Goal: Information Seeking & Learning: Learn about a topic

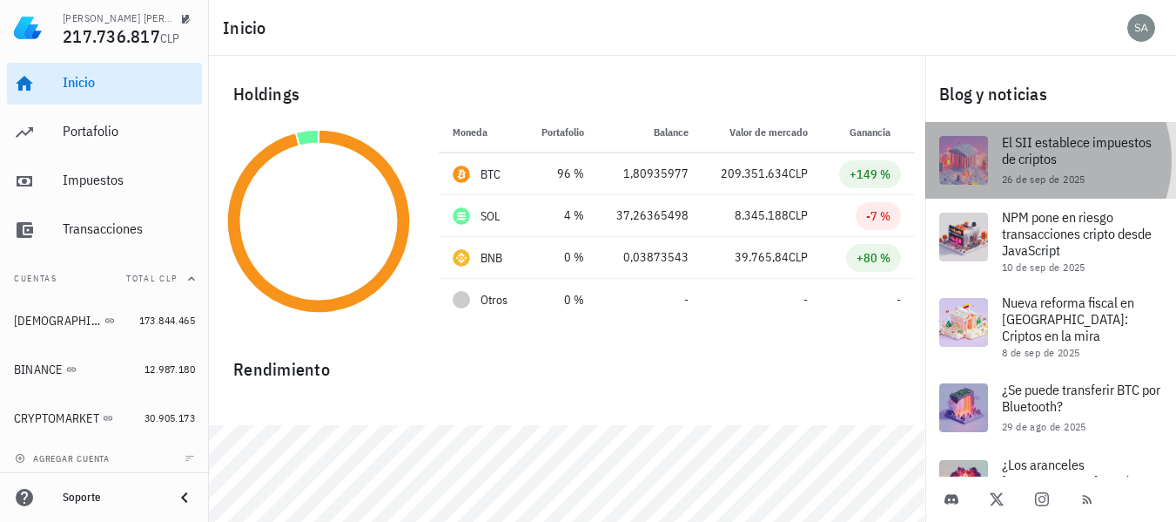
click at [1041, 162] on span "El SII establece impuestos de criptos" at bounding box center [1077, 150] width 150 height 34
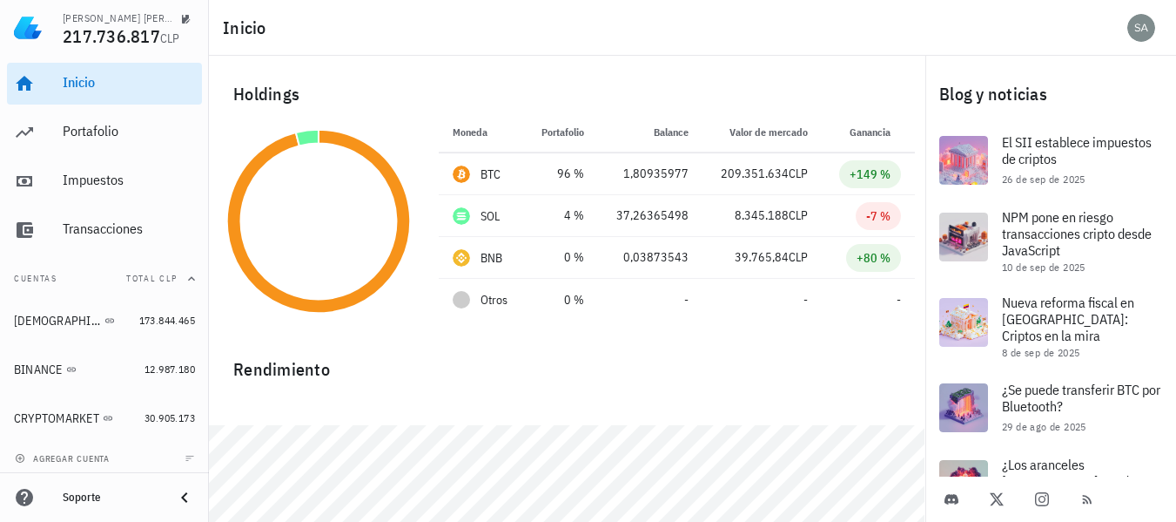
scroll to position [64, 0]
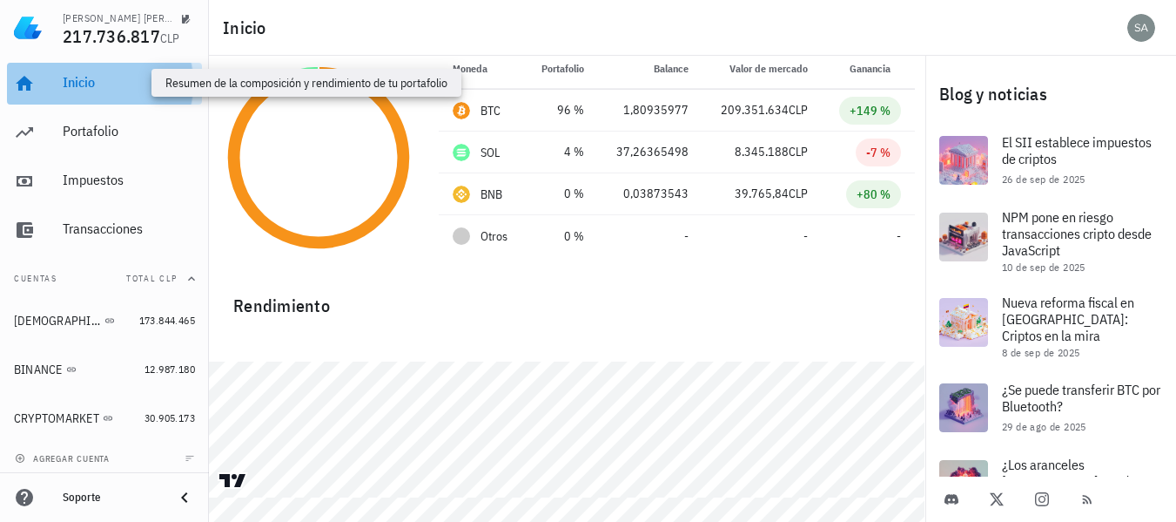
click at [81, 80] on div "Inicio" at bounding box center [129, 82] width 132 height 17
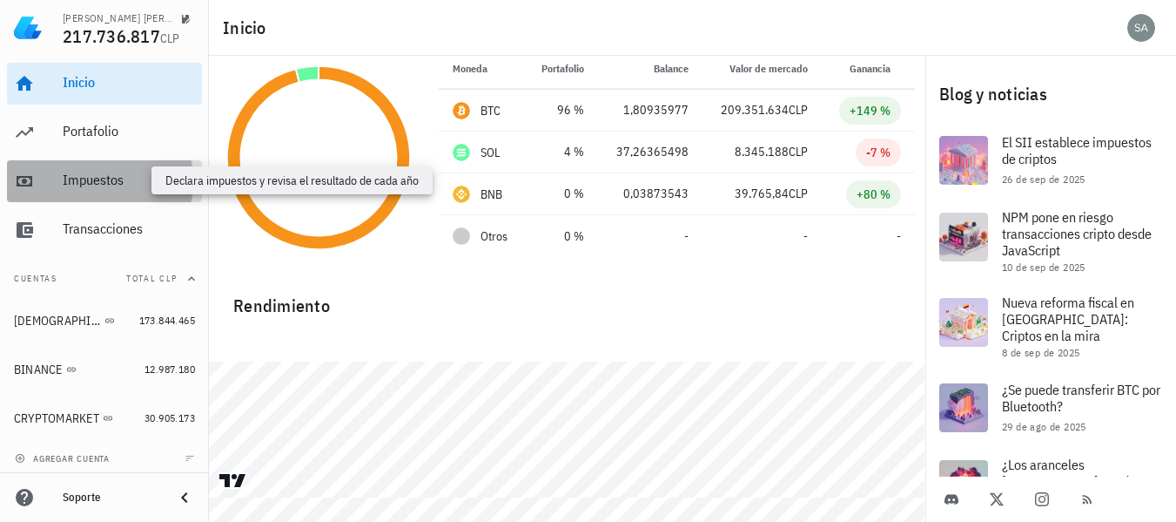
click at [69, 188] on div "Impuestos" at bounding box center [129, 180] width 132 height 17
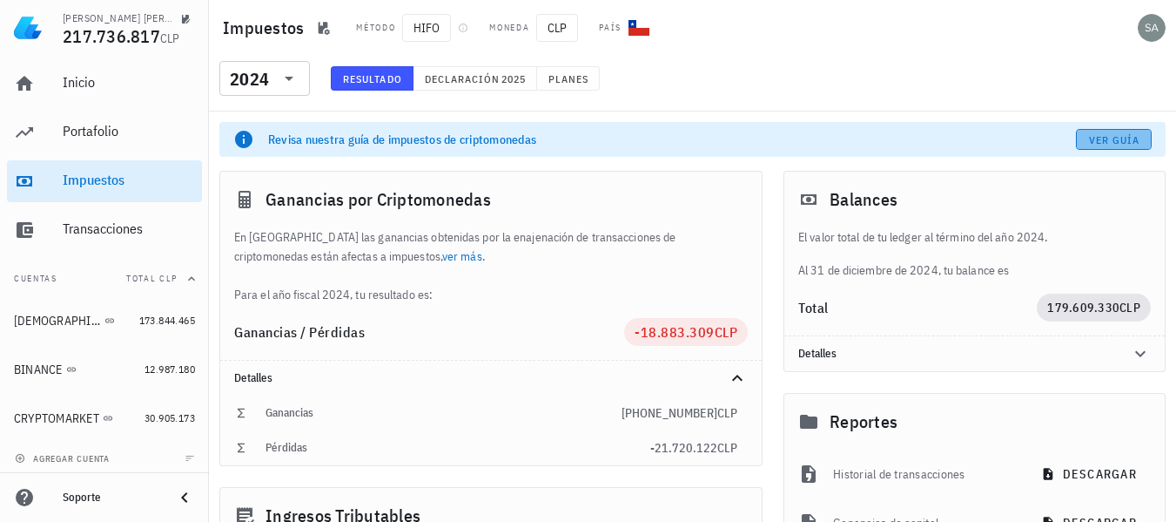
click at [1120, 138] on span "Ver guía" at bounding box center [1114, 139] width 52 height 13
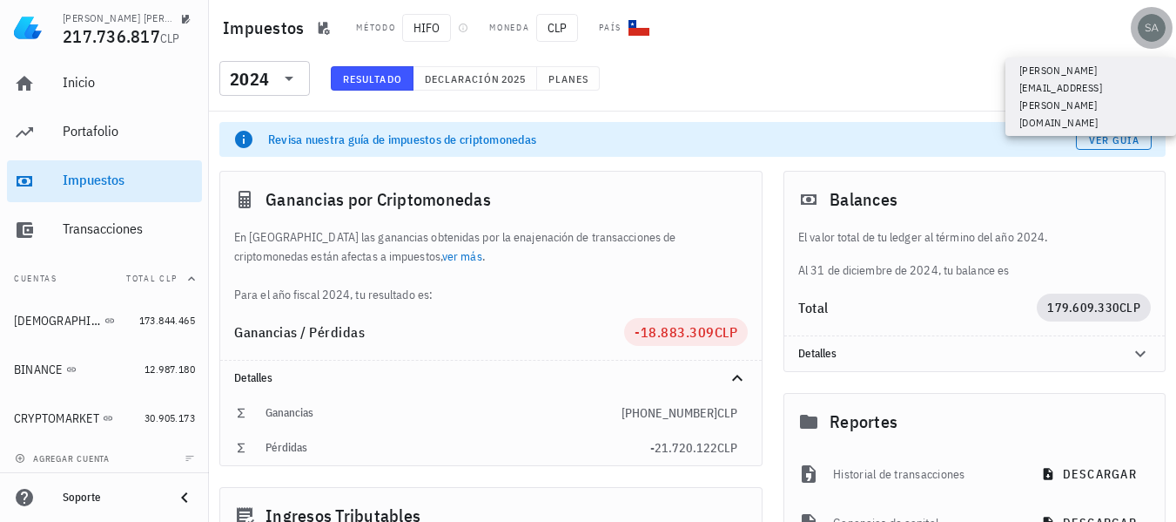
click at [1148, 21] on div "avatar" at bounding box center [1152, 28] width 28 height 28
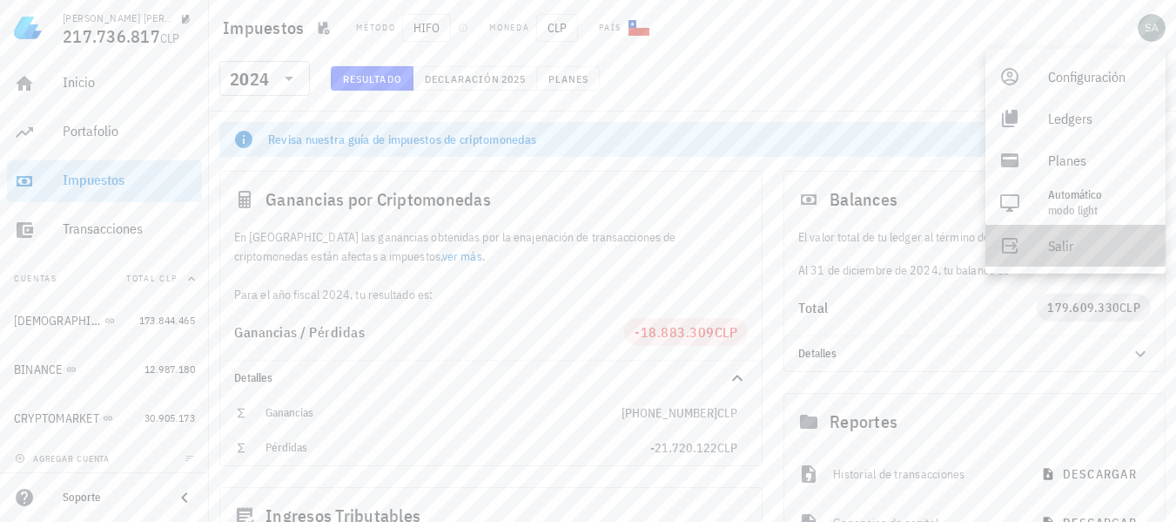
click at [1082, 238] on div "Salir" at bounding box center [1100, 245] width 104 height 35
